Goal: Task Accomplishment & Management: Complete application form

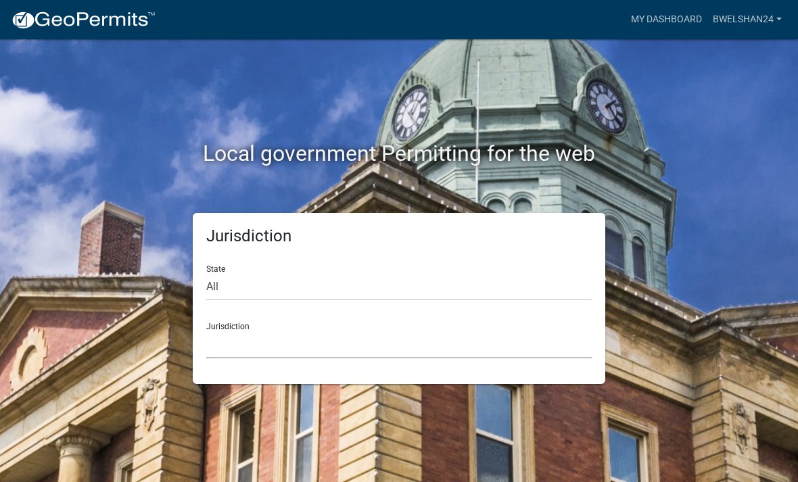
click at [225, 353] on select "[GEOGRAPHIC_DATA], [US_STATE] [GEOGRAPHIC_DATA], [US_STATE][PERSON_NAME][GEOGRA…" at bounding box center [399, 345] width 386 height 28
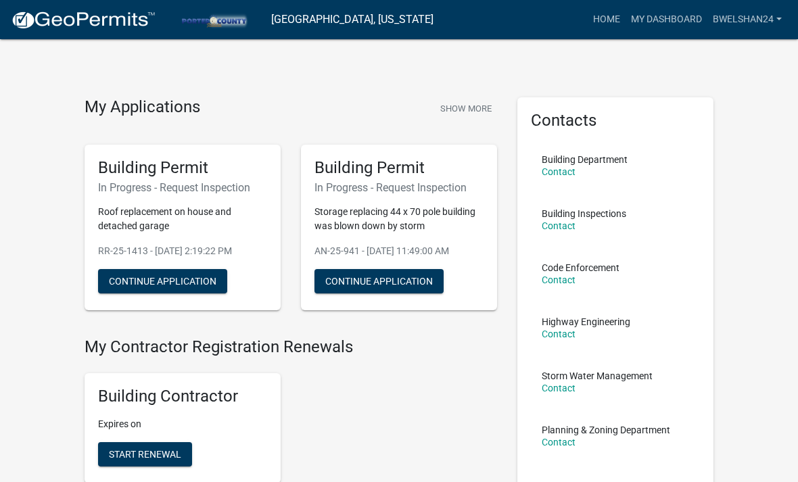
click at [135, 180] on div "Building Permit In Progress - Request Inspection Roof replacement on house and …" at bounding box center [183, 228] width 196 height 166
click at [183, 160] on h5 "Building Permit" at bounding box center [182, 168] width 169 height 20
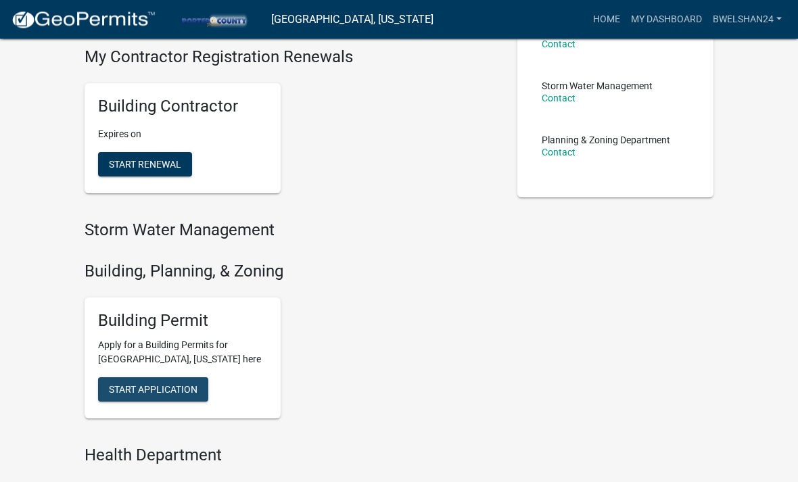
scroll to position [290, 0]
click at [173, 386] on span "Start Application" at bounding box center [153, 389] width 89 height 11
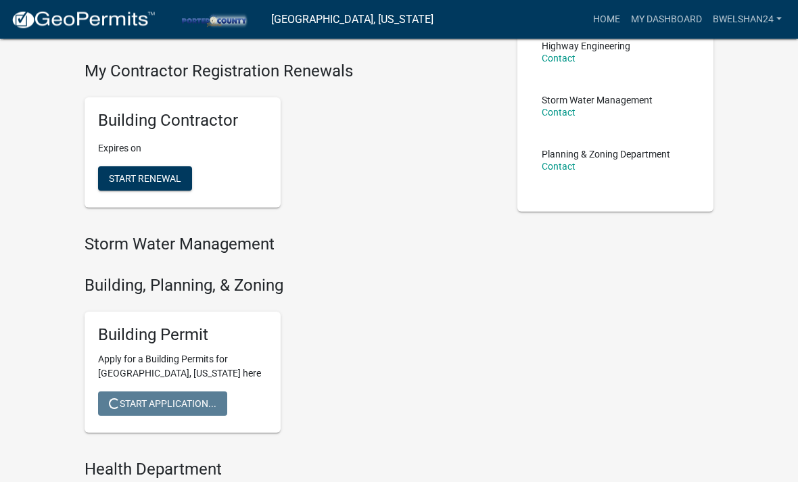
scroll to position [0, 0]
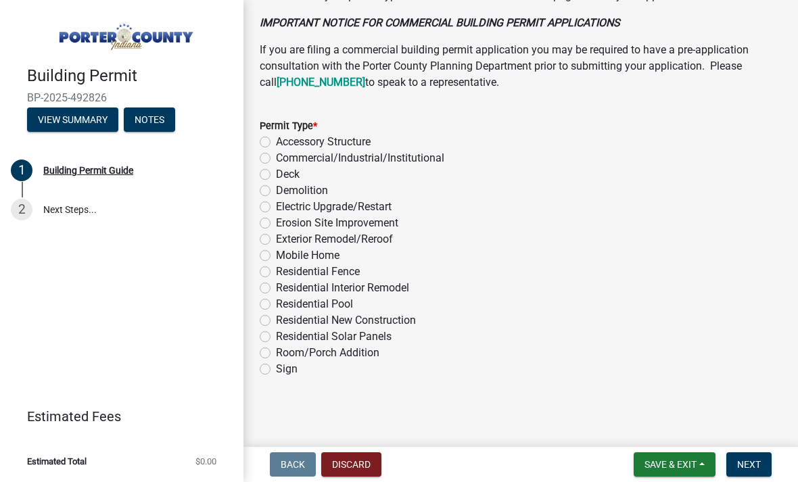
scroll to position [1163, 0]
click at [276, 239] on label "Exterior Remodel/Reroof" at bounding box center [334, 240] width 117 height 16
click at [276, 239] on input "Exterior Remodel/Reroof" at bounding box center [280, 236] width 9 height 9
radio input "true"
click at [743, 462] on span "Next" at bounding box center [749, 464] width 24 height 11
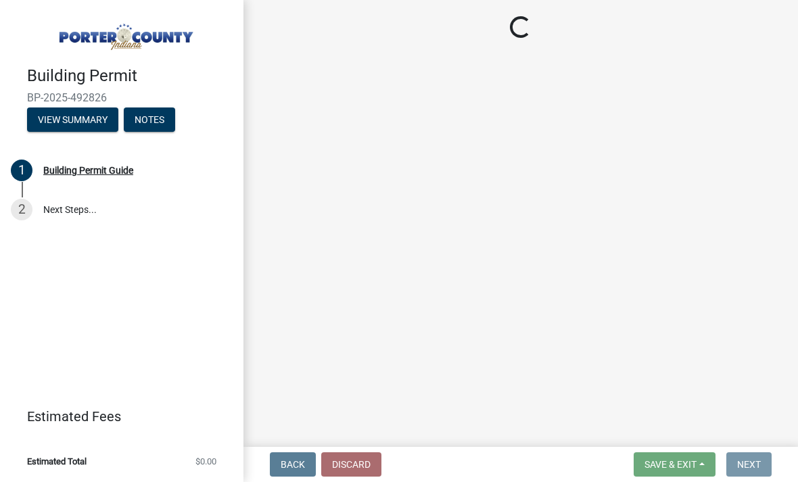
scroll to position [0, 0]
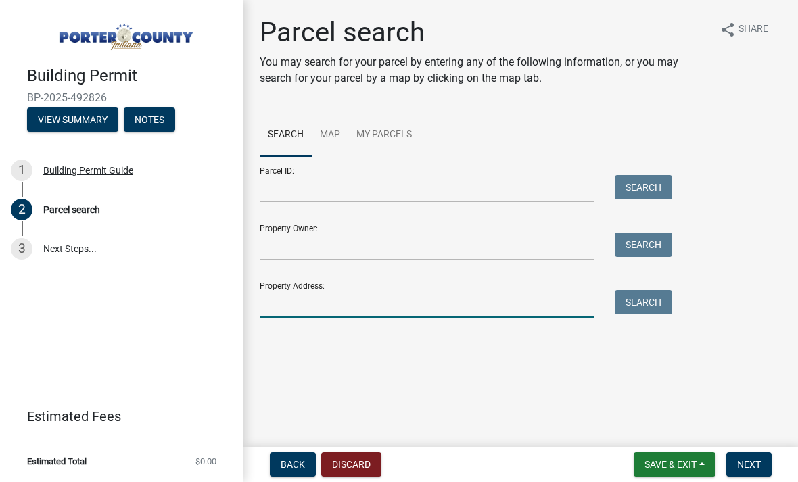
click at [277, 317] on input "Property Address:" at bounding box center [427, 304] width 335 height 28
type input "[STREET_ADDRESS]"
click at [639, 307] on button "Search" at bounding box center [644, 302] width 58 height 24
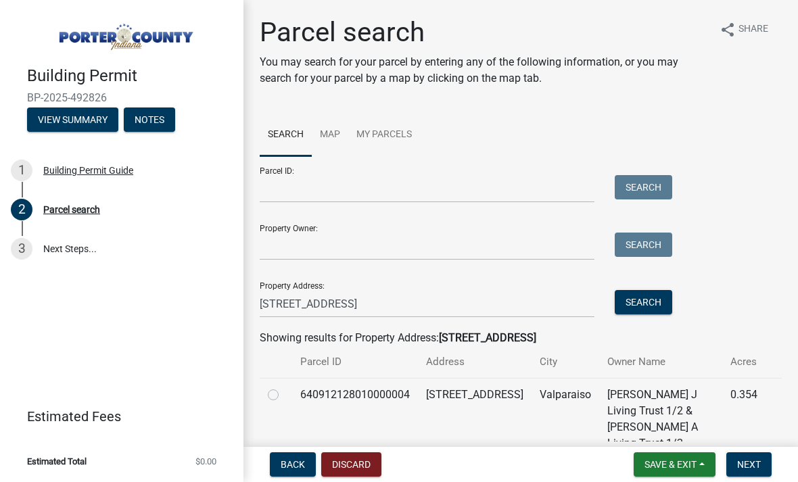
click at [267, 398] on td at bounding box center [276, 419] width 32 height 82
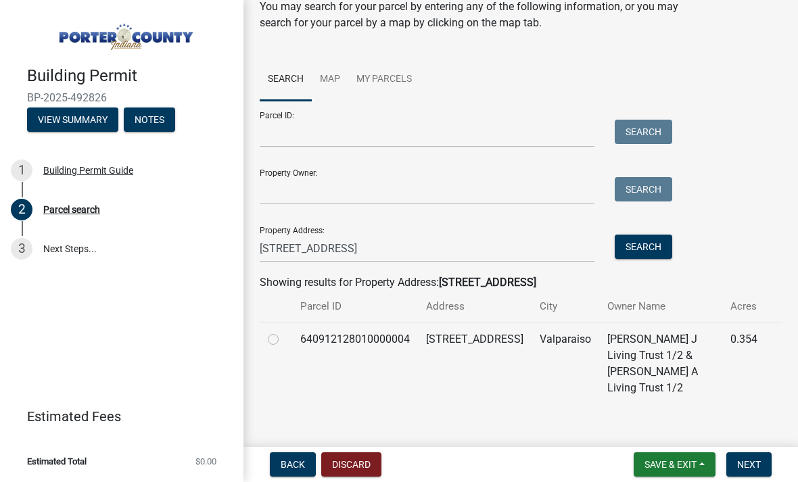
scroll to position [54, 0]
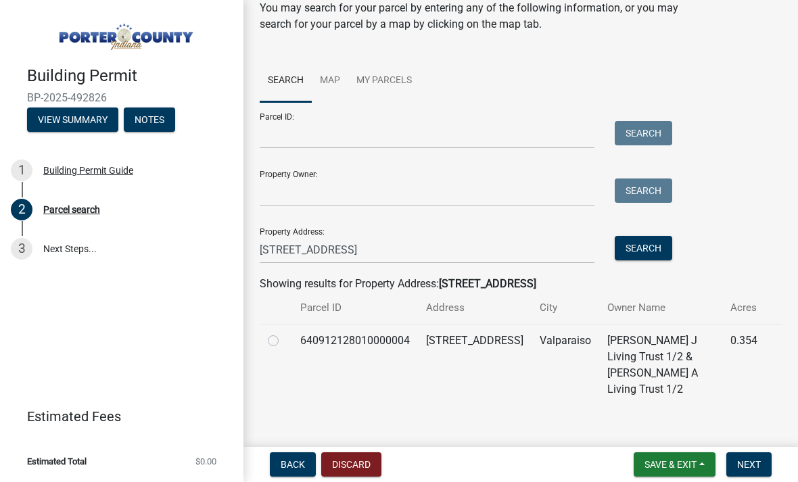
click at [261, 342] on td at bounding box center [276, 365] width 32 height 82
click at [284, 333] on label at bounding box center [284, 333] width 0 height 0
click at [284, 338] on input "radio" at bounding box center [288, 337] width 9 height 9
radio input "true"
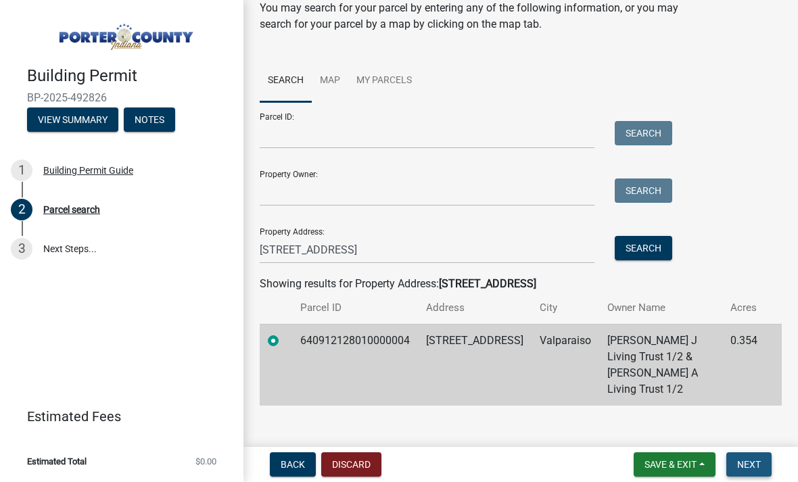
click at [757, 463] on span "Next" at bounding box center [749, 464] width 24 height 11
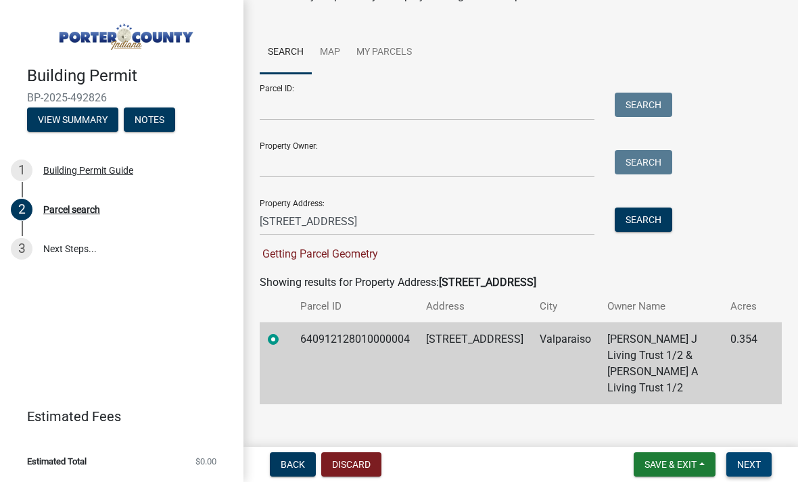
scroll to position [81, 0]
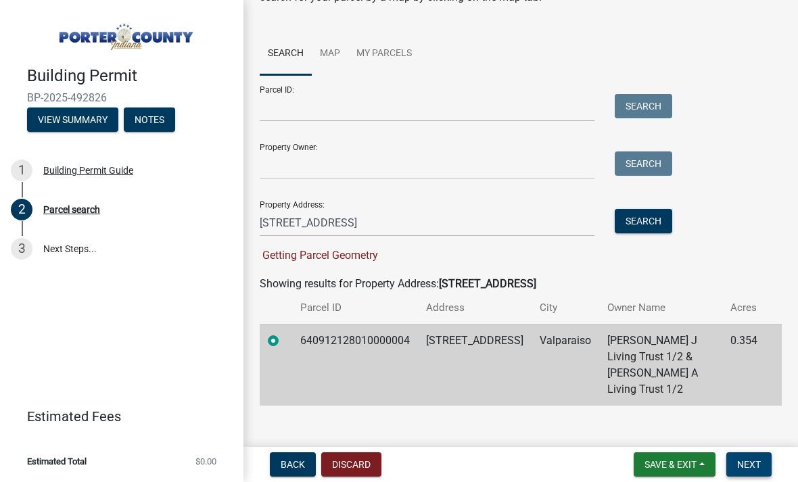
click at [756, 470] on span "Next" at bounding box center [749, 464] width 24 height 11
click at [755, 475] on button "Next" at bounding box center [749, 465] width 45 height 24
click at [766, 473] on button "Next" at bounding box center [749, 465] width 45 height 24
click at [752, 467] on span "Next" at bounding box center [749, 464] width 24 height 11
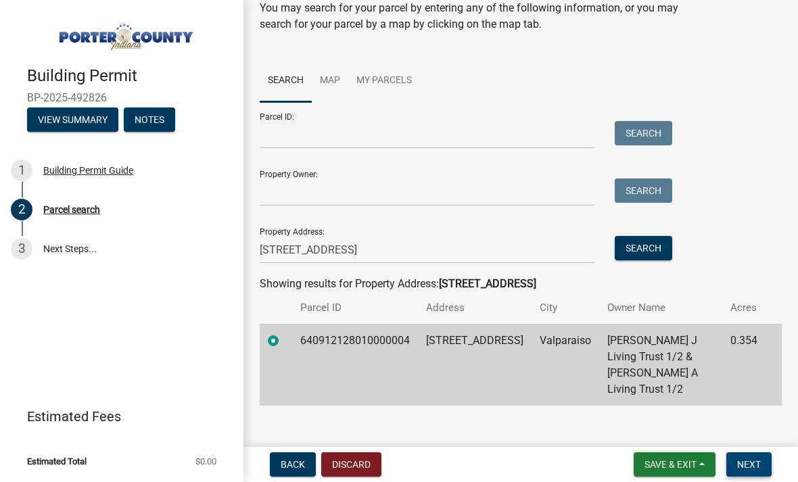
click at [756, 458] on button "Next" at bounding box center [749, 465] width 45 height 24
